Goal: Check status

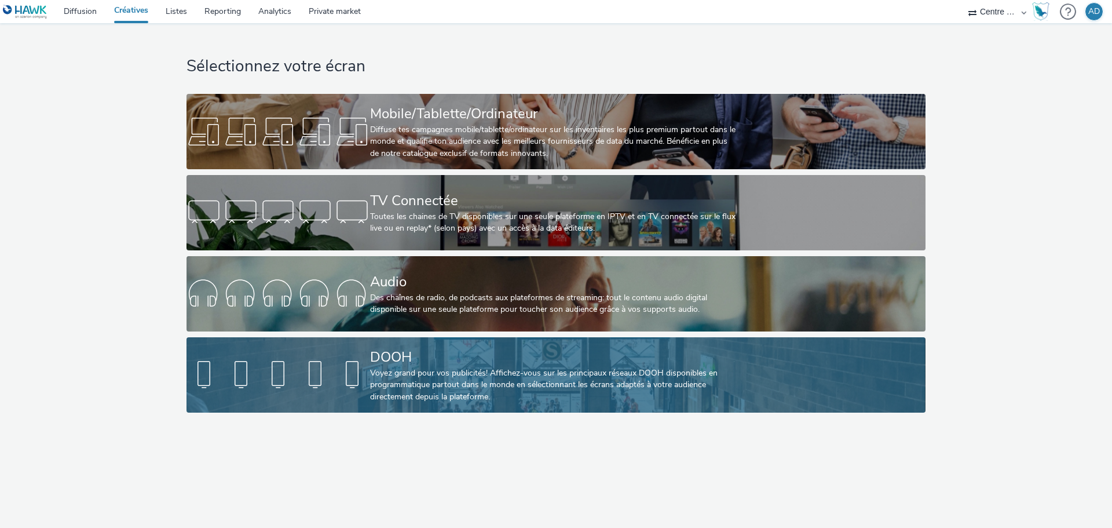
click at [423, 368] on div "Voyez grand pour vos publicités! Affichez-vous sur les principaux réseaux DOOH …" at bounding box center [553, 384] width 367 height 35
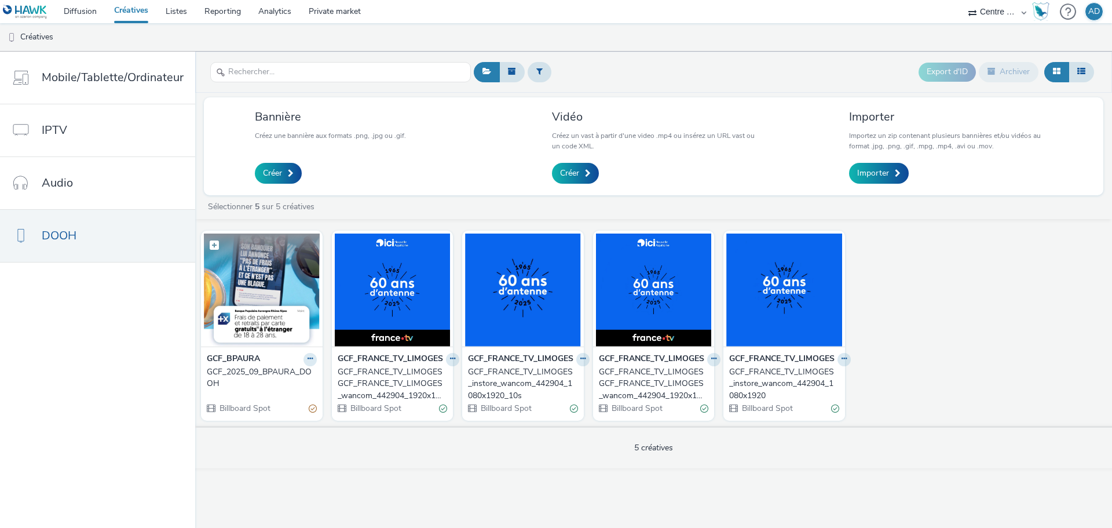
click at [275, 294] on img at bounding box center [262, 290] width 116 height 113
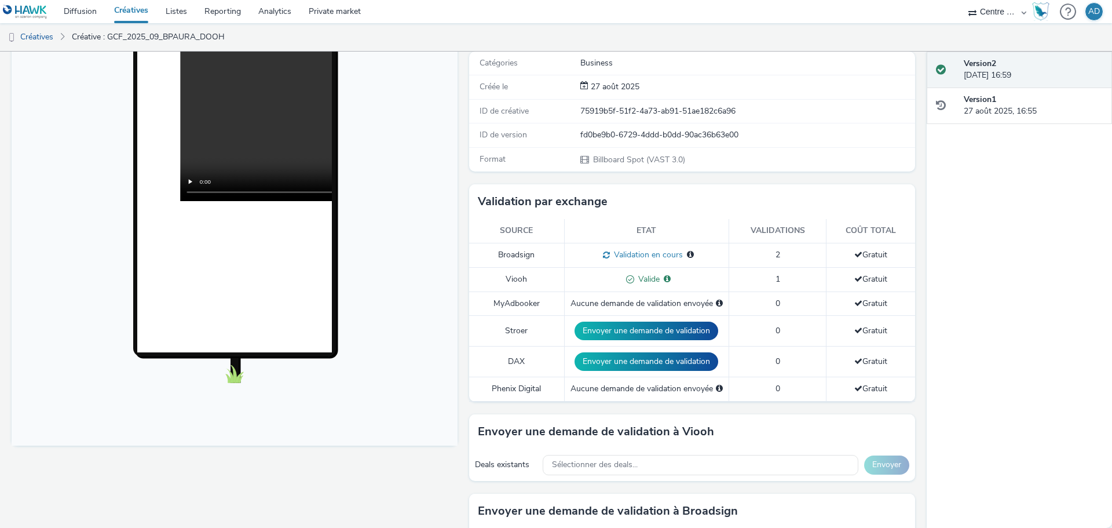
scroll to position [232, 0]
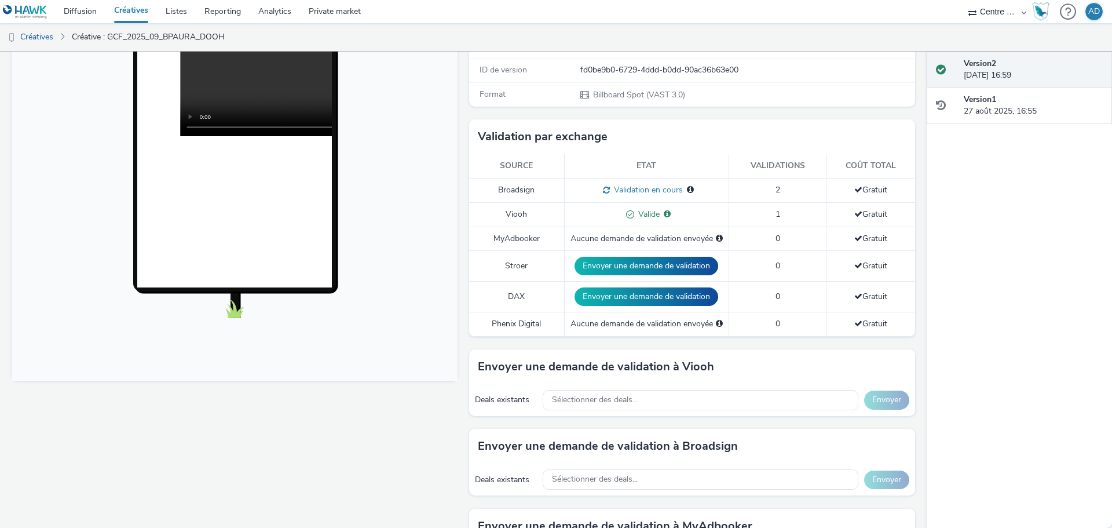
click at [653, 189] on span "Validation en cours" at bounding box center [646, 189] width 73 height 11
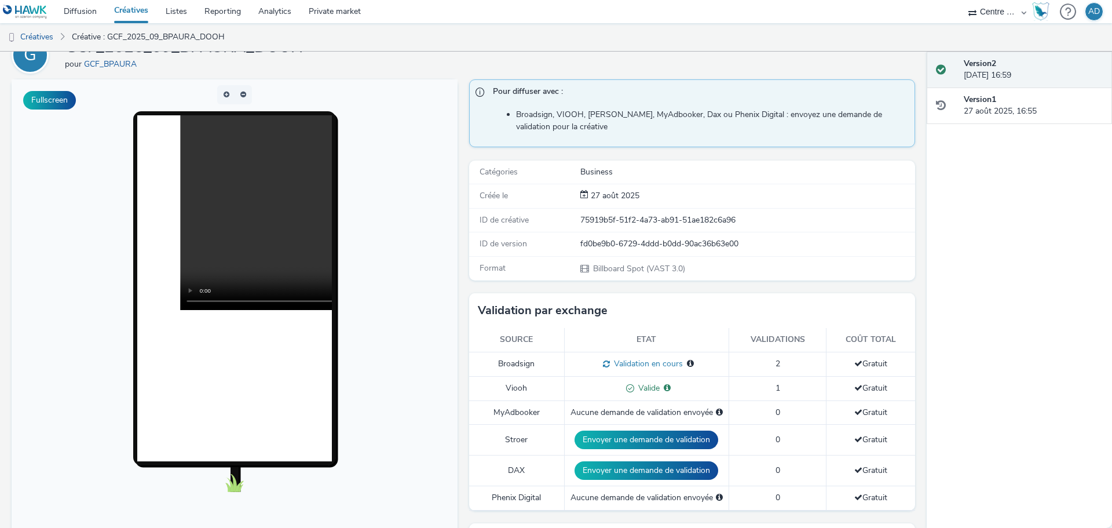
scroll to position [0, 0]
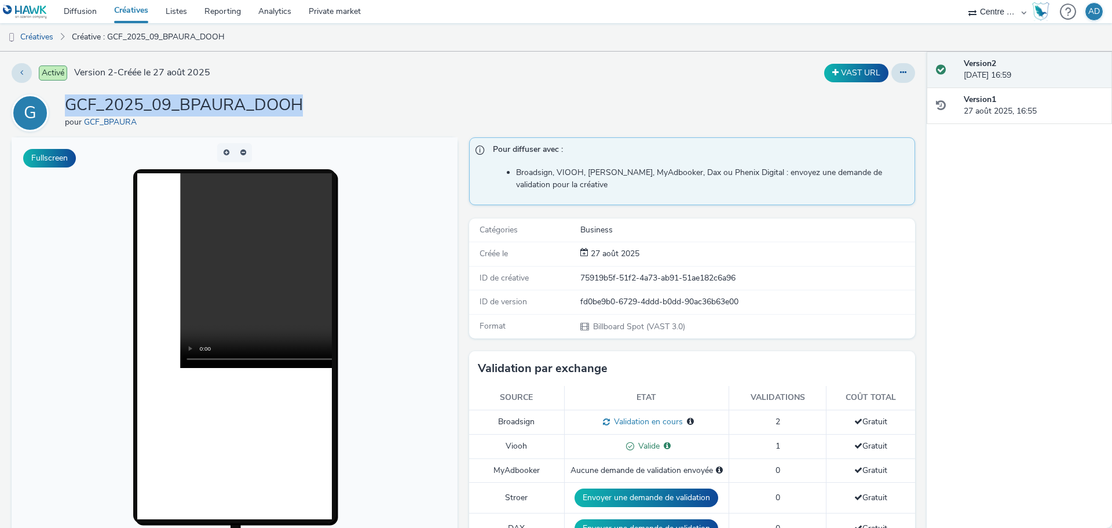
drag, startPoint x: 292, startPoint y: 108, endPoint x: 63, endPoint y: 104, distance: 228.9
click at [63, 104] on div "G GCF_2025_09_BPAURA_DOOH pour GCF_BPAURA" at bounding box center [464, 112] width 904 height 37
copy h1 "GCF_2025_09_BPAURA_DOOH"
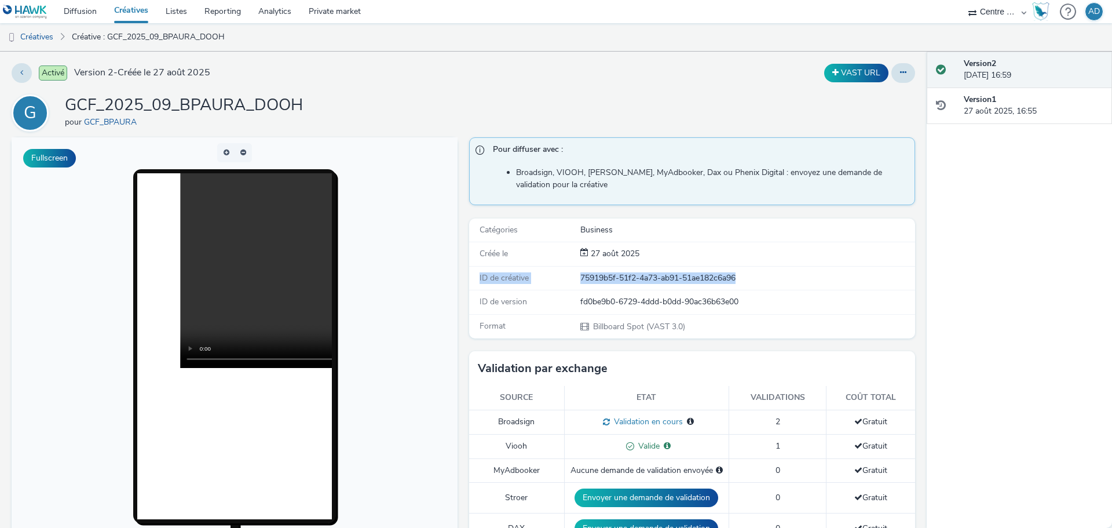
drag, startPoint x: 734, startPoint y: 280, endPoint x: 473, endPoint y: 276, distance: 260.8
click at [473, 276] on div "ID de créative 75919b5f-51f2-4a73-ab91-51ae182c6a96" at bounding box center [692, 279] width 446 height 24
copy div "ID de créative 75919b5f-51f2-4a73-ab91-51ae182c6a96"
click at [65, 15] on link "Diffusion" at bounding box center [80, 11] width 50 height 23
